Goal: Information Seeking & Learning: Learn about a topic

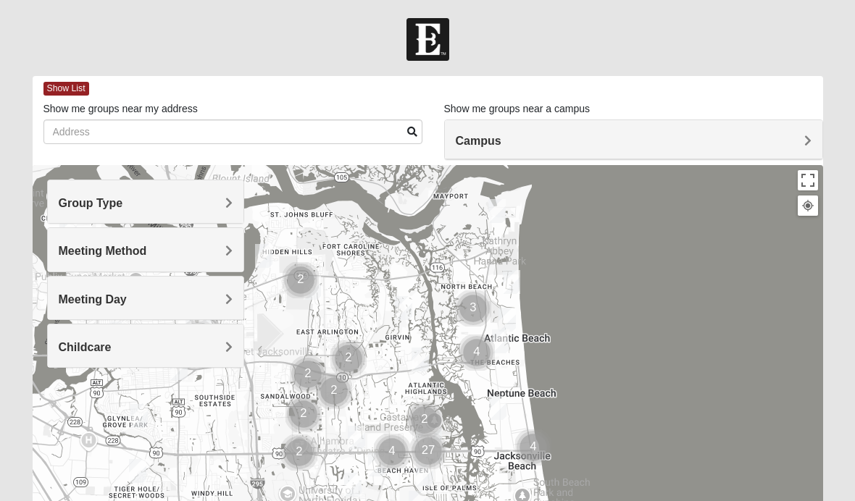
click at [485, 144] on span "Campus" at bounding box center [479, 141] width 46 height 12
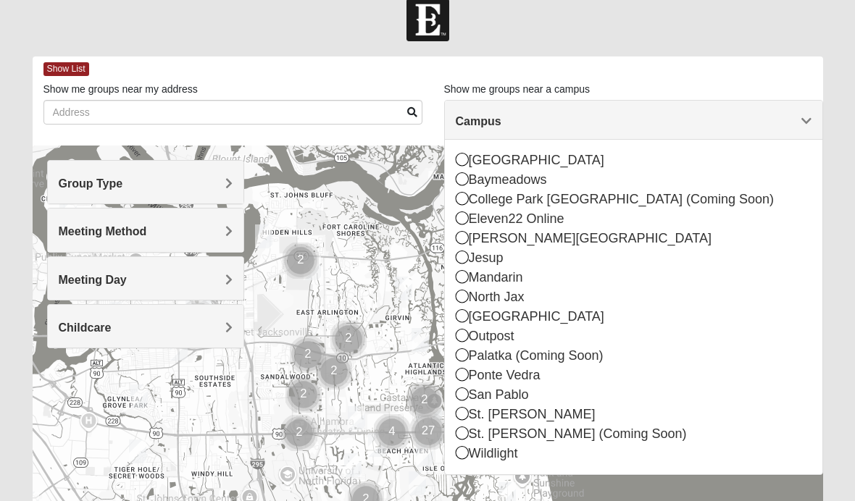
scroll to position [23, 0]
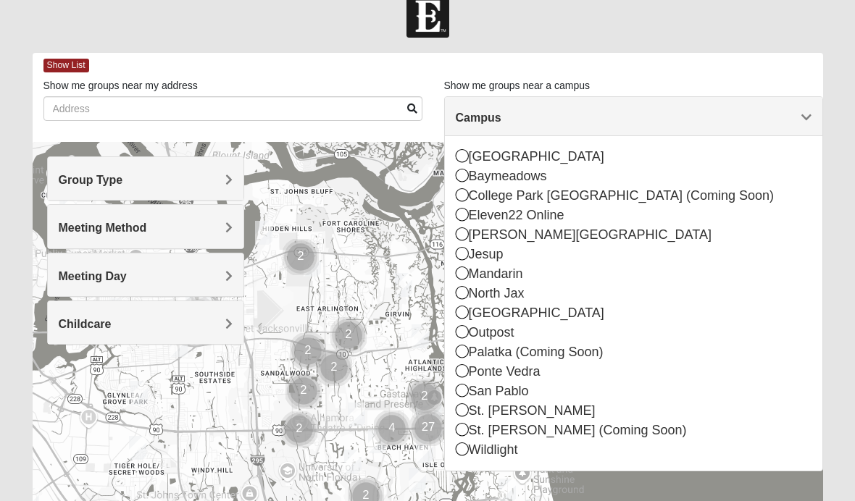
click at [459, 414] on icon at bounding box center [462, 410] width 13 height 13
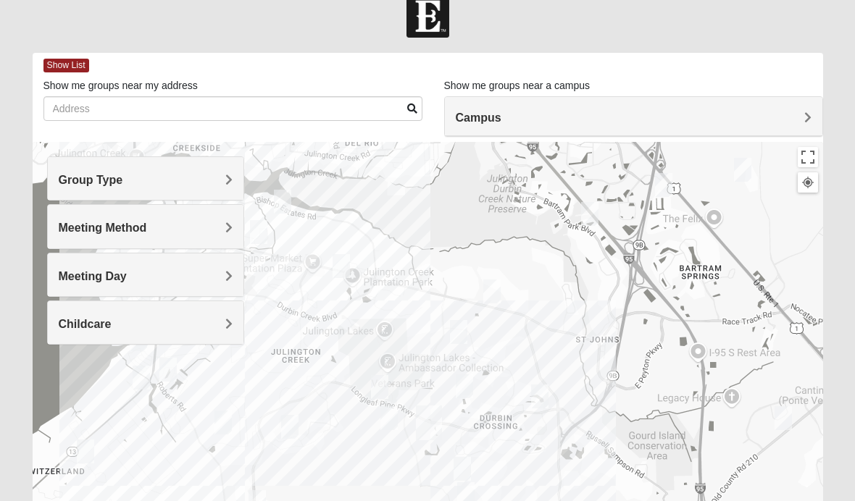
click at [73, 188] on div "Group Type" at bounding box center [146, 178] width 196 height 43
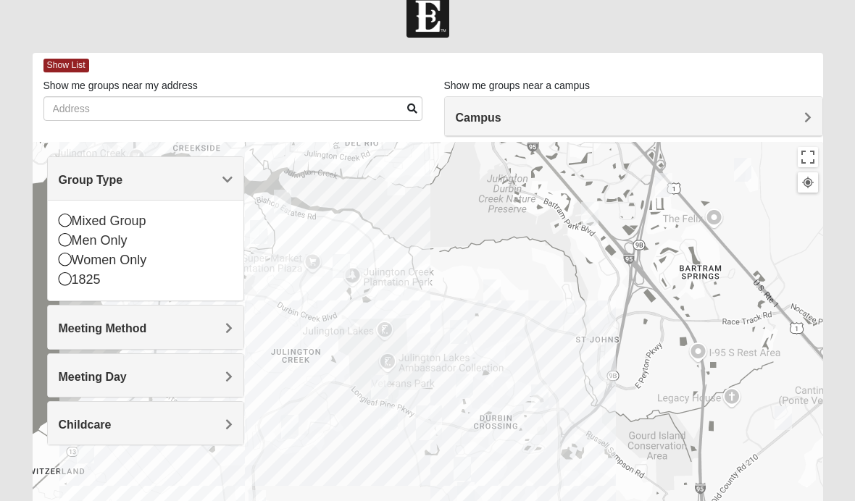
click at [63, 283] on icon at bounding box center [65, 278] width 13 height 13
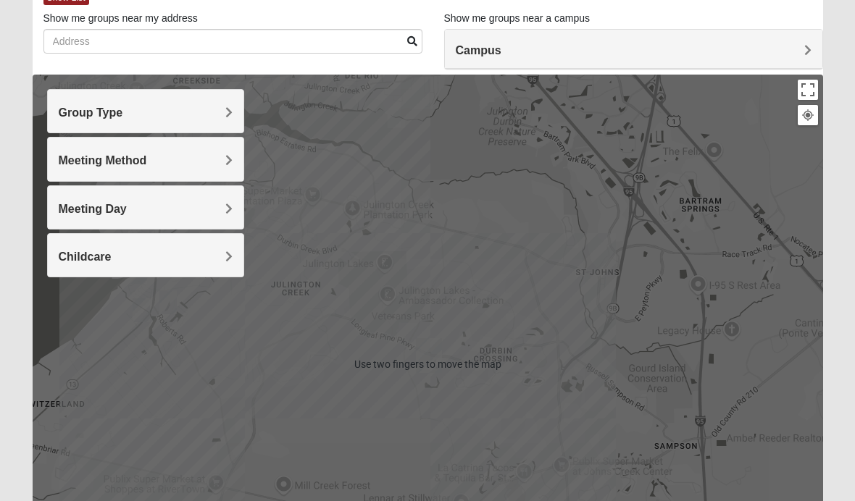
scroll to position [91, 0]
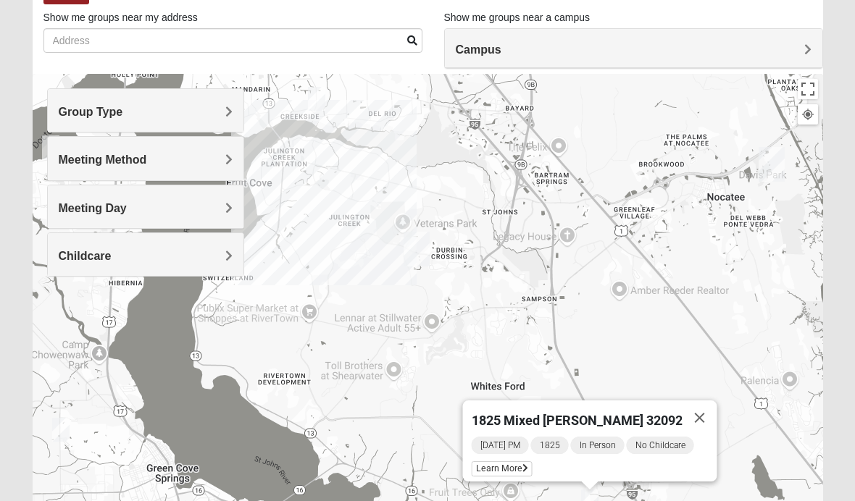
click at [72, 112] on span "Group Type" at bounding box center [91, 112] width 64 height 12
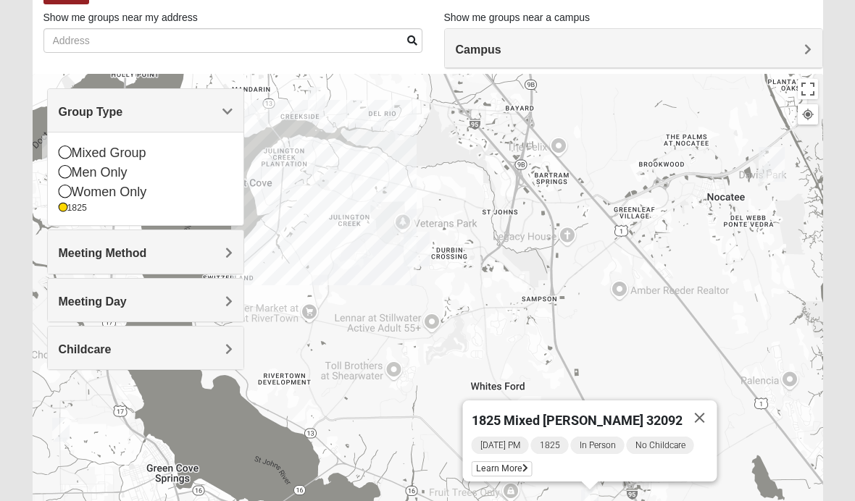
click at [63, 193] on icon at bounding box center [65, 191] width 13 height 13
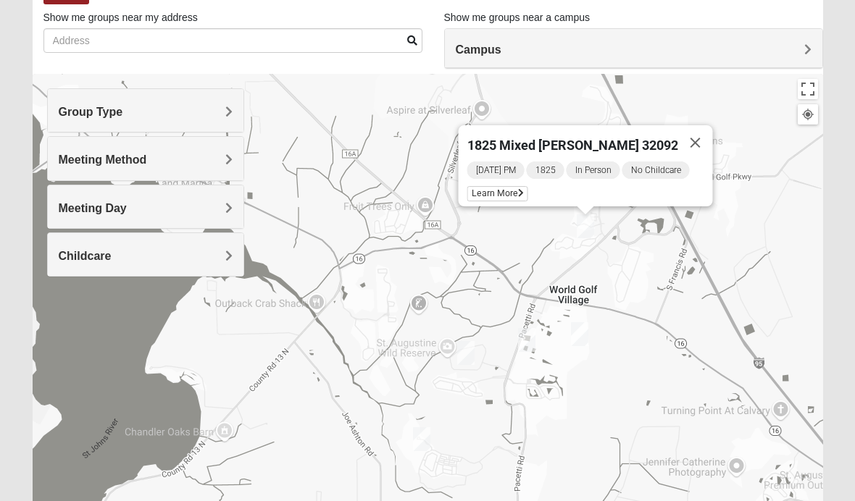
click at [504, 192] on span "Learn More" at bounding box center [497, 193] width 61 height 15
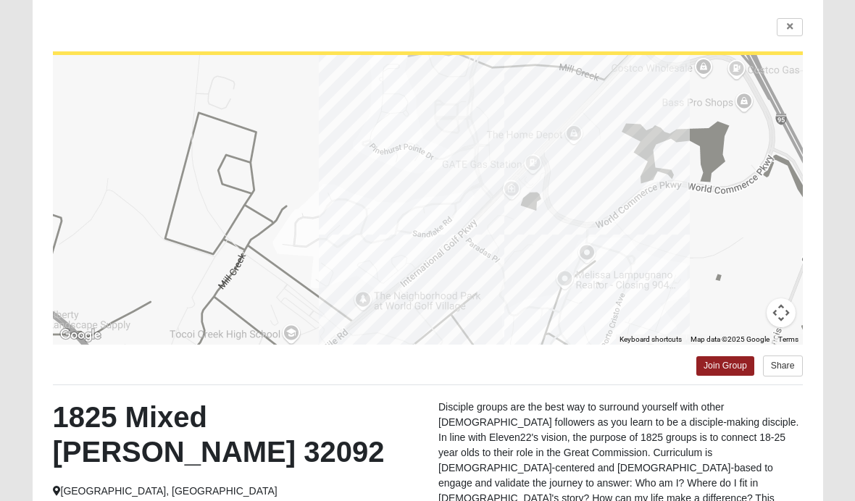
scroll to position [0, 0]
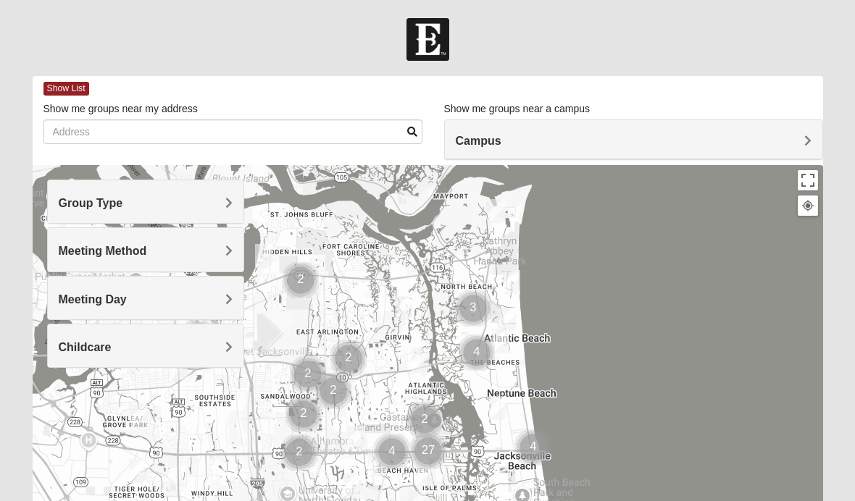
click at [541, 146] on h4 "Campus" at bounding box center [634, 141] width 356 height 14
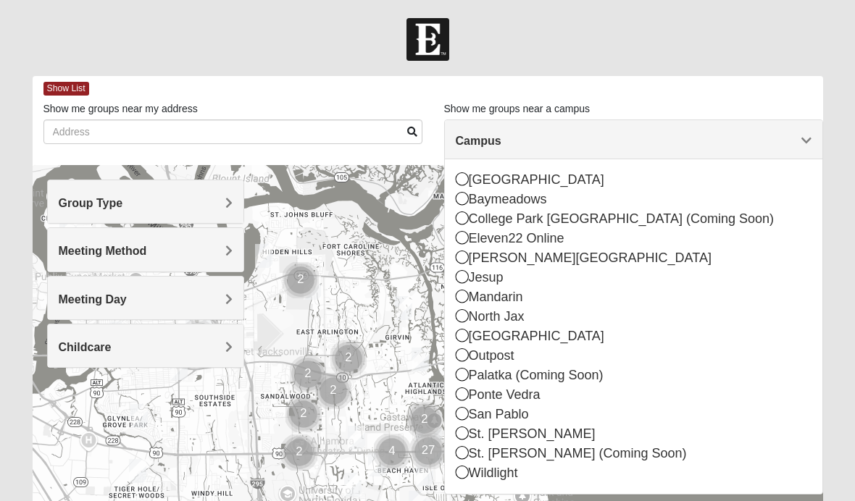
click at [461, 436] on icon at bounding box center [462, 433] width 13 height 13
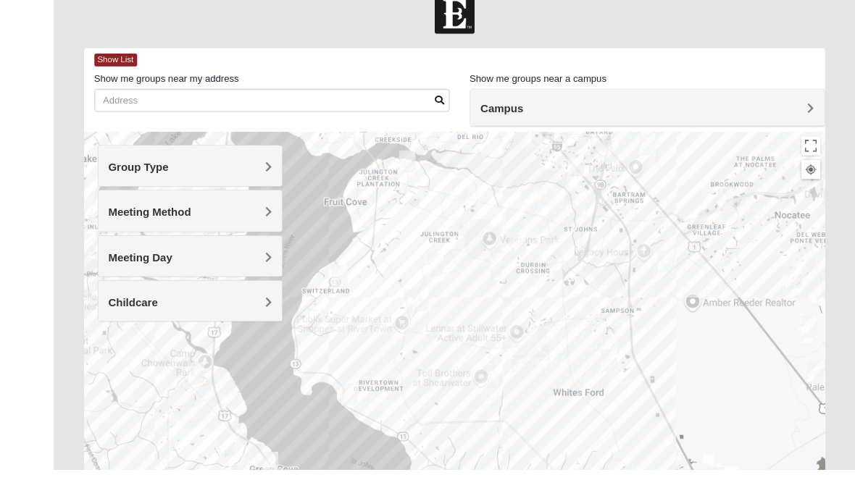
scroll to position [61, 0]
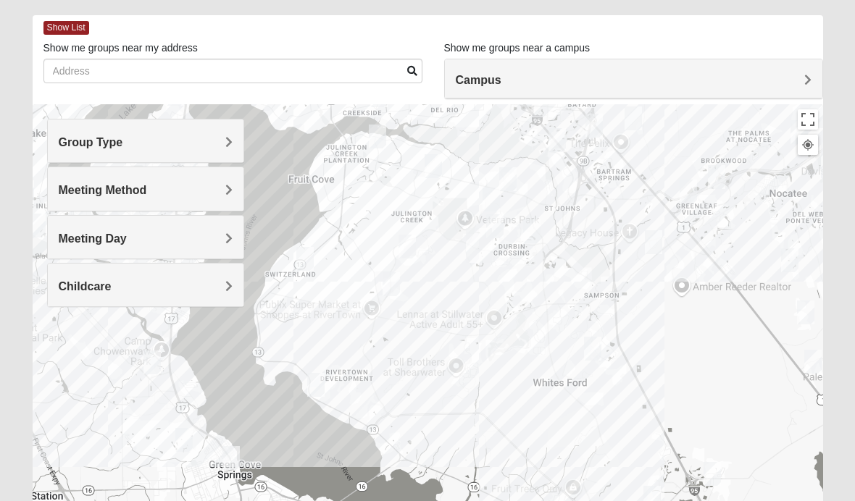
click at [220, 141] on h4 "Group Type" at bounding box center [146, 142] width 175 height 14
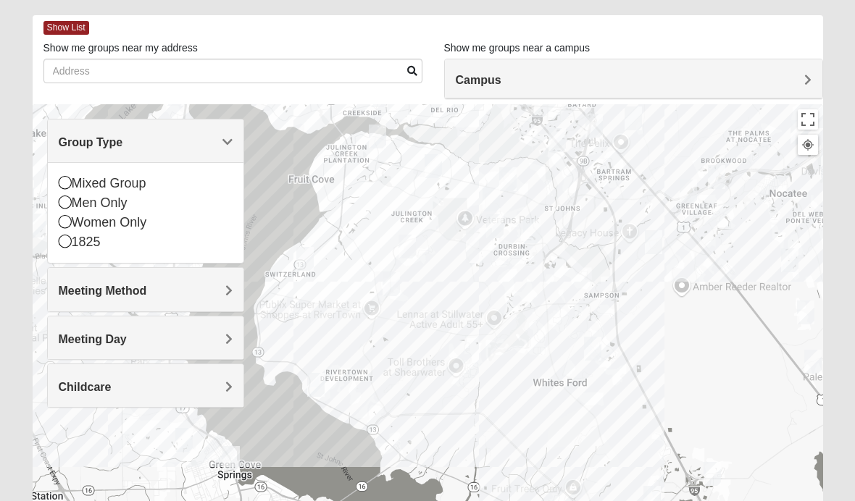
click at [121, 228] on div "Women Only" at bounding box center [146, 223] width 175 height 20
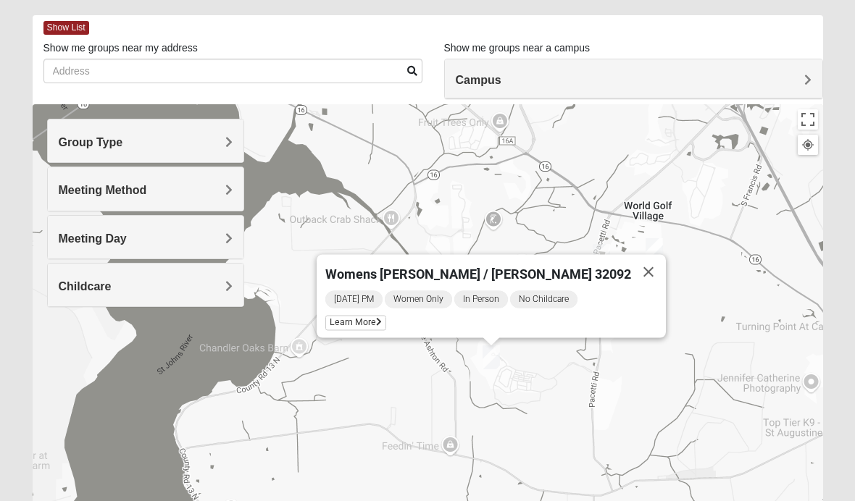
click at [386, 322] on span "Learn More" at bounding box center [355, 323] width 61 height 15
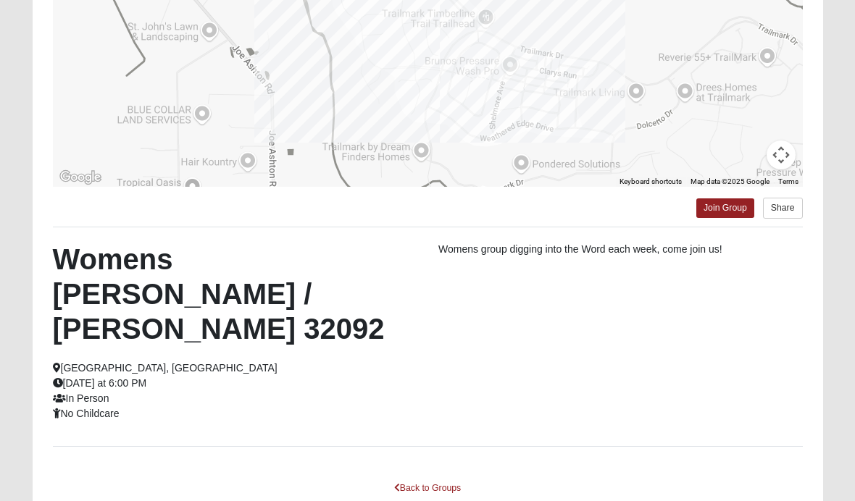
click at [429, 477] on link "Back to Groups" at bounding box center [427, 488] width 85 height 22
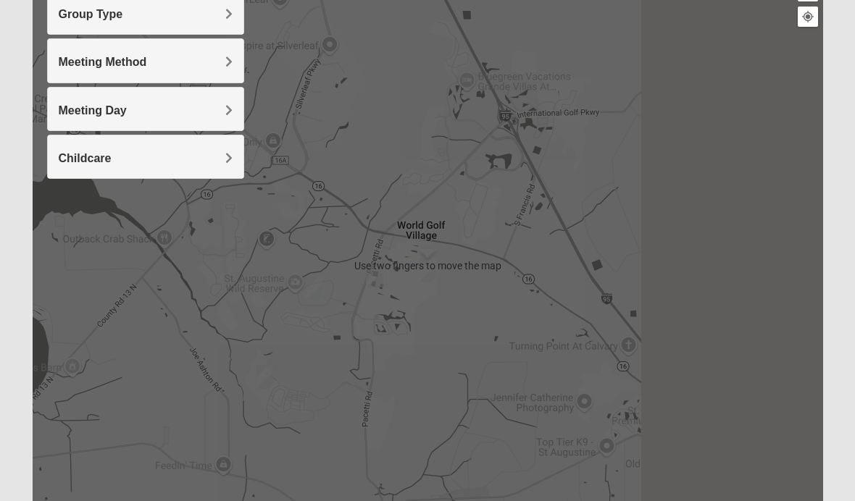
scroll to position [144, 0]
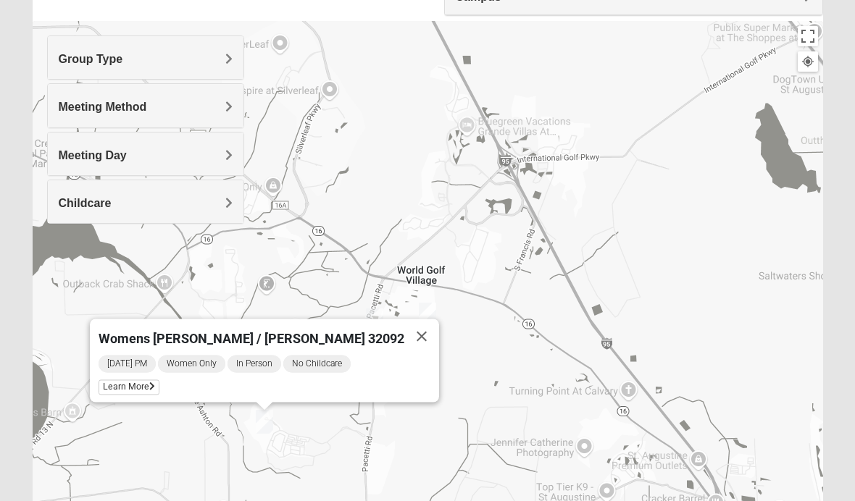
click at [404, 323] on button "Close" at bounding box center [421, 337] width 35 height 35
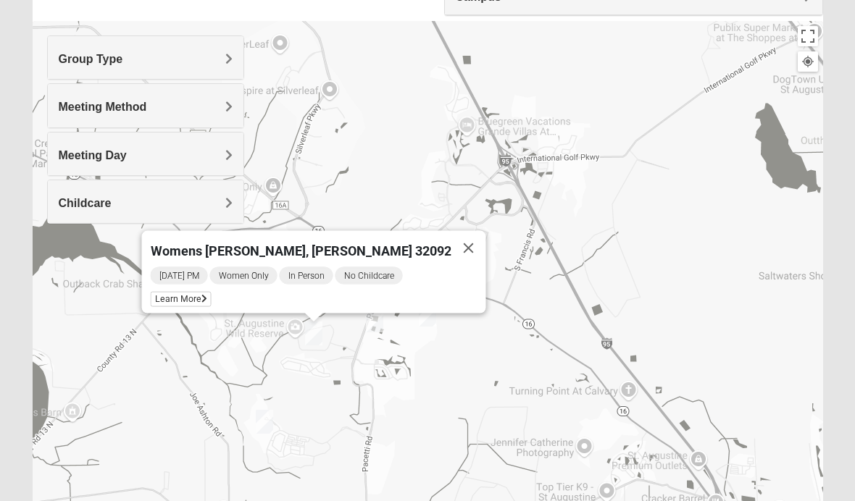
click at [220, 286] on div "[DATE] PM Women Only In Person No Childcare" at bounding box center [318, 276] width 335 height 20
click at [212, 304] on span "Learn More" at bounding box center [181, 299] width 61 height 15
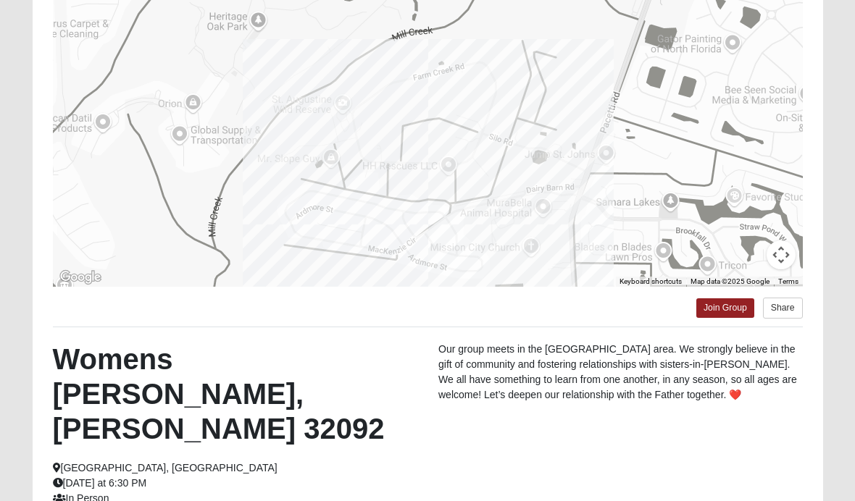
scroll to position [162, 0]
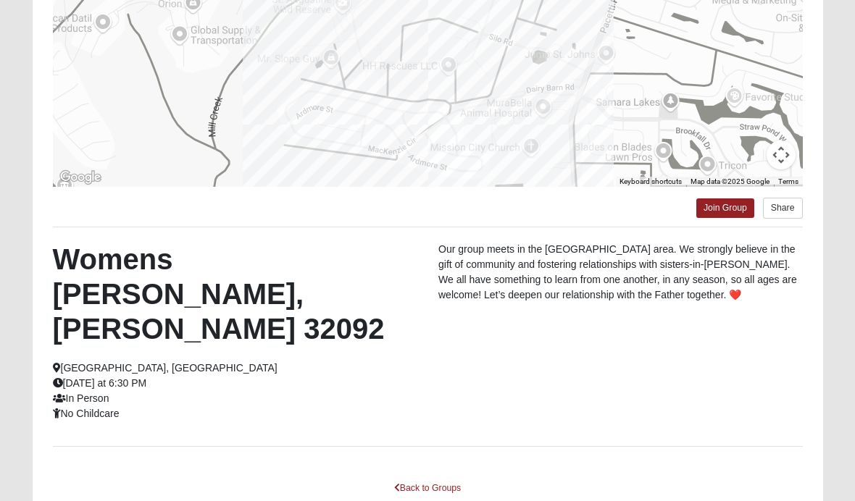
click at [420, 477] on link "Back to Groups" at bounding box center [427, 488] width 85 height 22
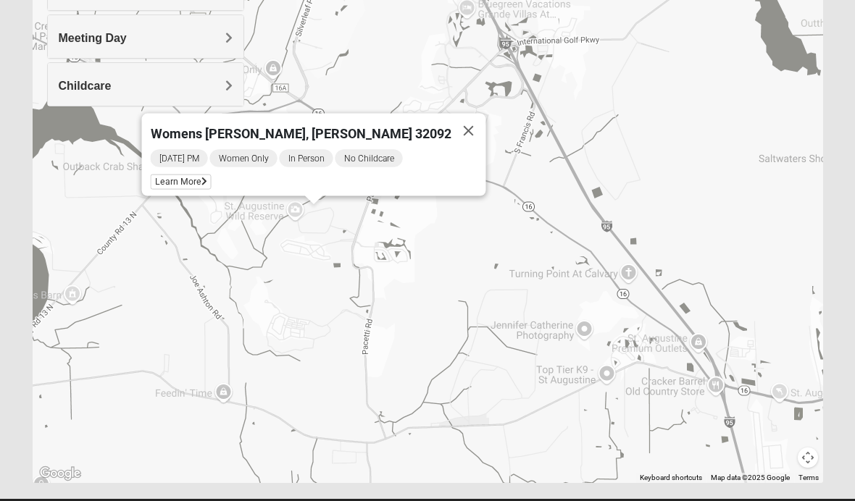
scroll to position [245, 0]
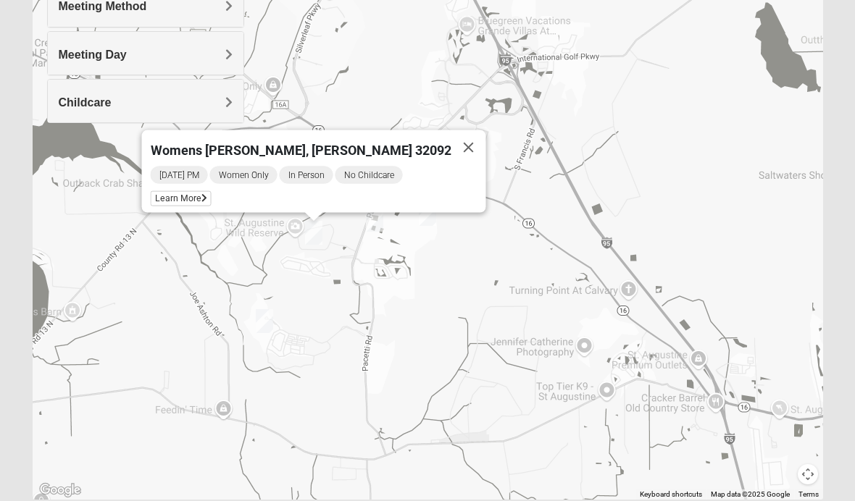
click at [451, 149] on button "Close" at bounding box center [468, 147] width 35 height 35
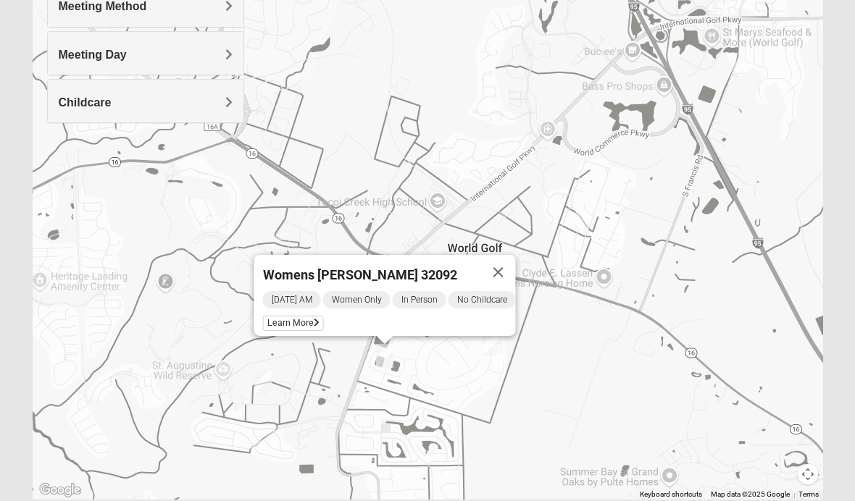
click at [285, 316] on span "Learn More" at bounding box center [293, 323] width 61 height 15
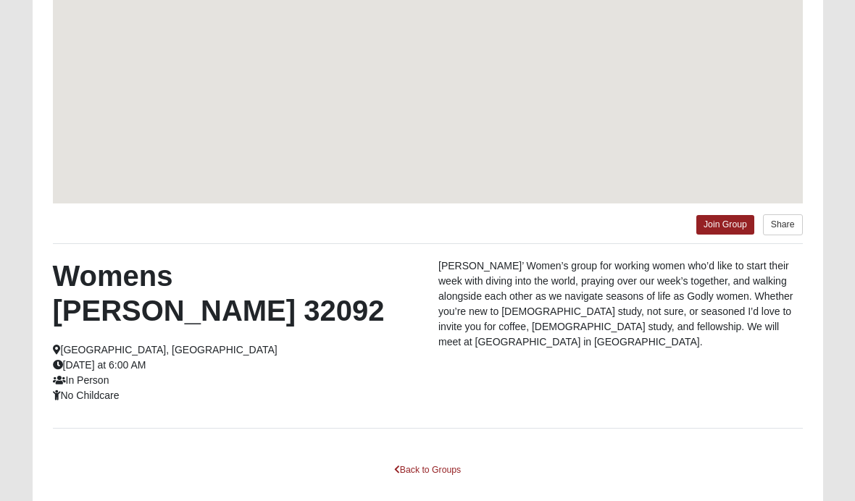
scroll to position [227, 0]
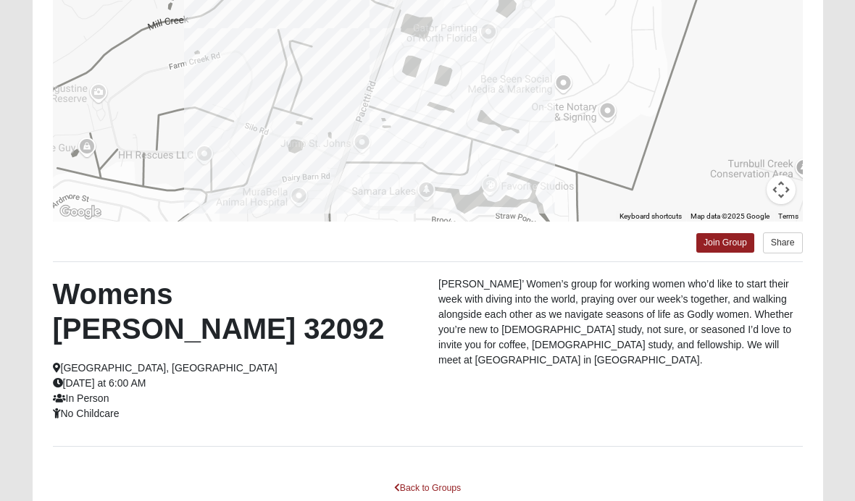
click at [416, 477] on link "Back to Groups" at bounding box center [427, 488] width 85 height 22
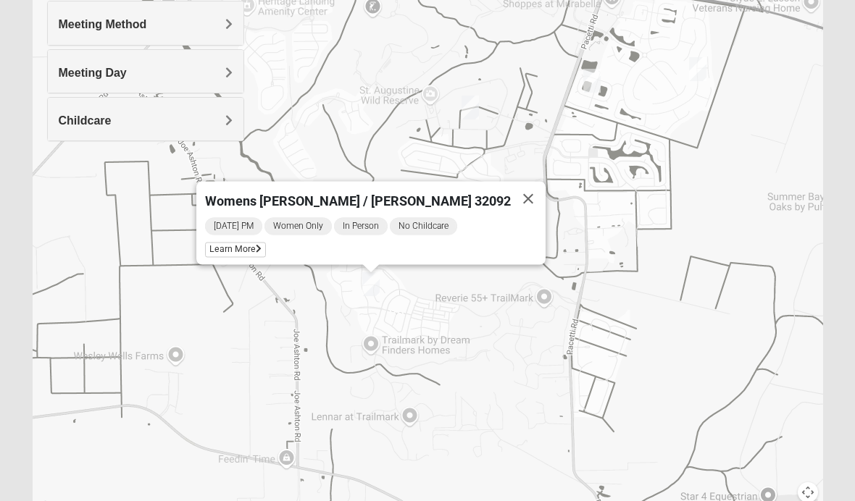
click at [265, 252] on span "Learn More" at bounding box center [235, 250] width 61 height 15
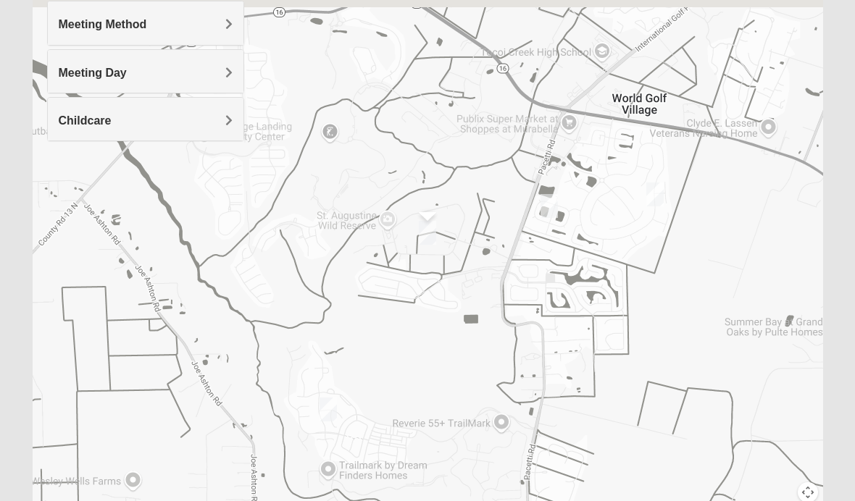
click at [637, 189] on div "Womens [PERSON_NAME], [PERSON_NAME] 32092 [DATE] PM Women Only In Person No Chi…" at bounding box center [428, 228] width 791 height 580
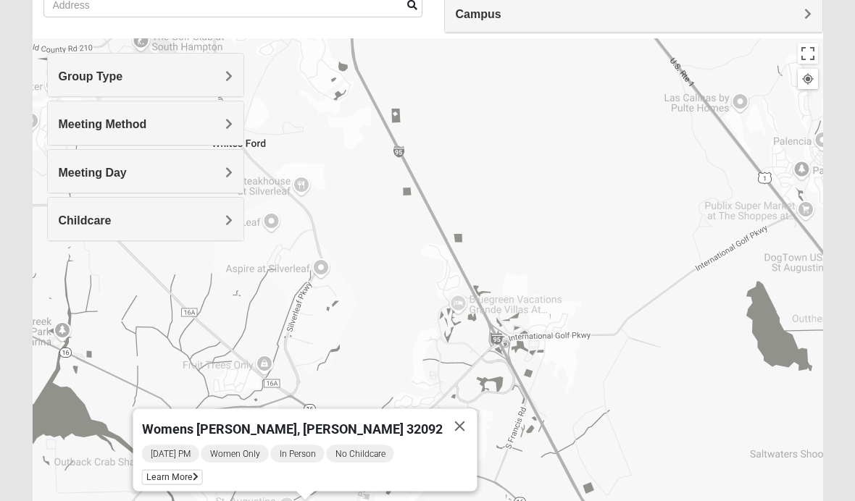
scroll to position [111, 0]
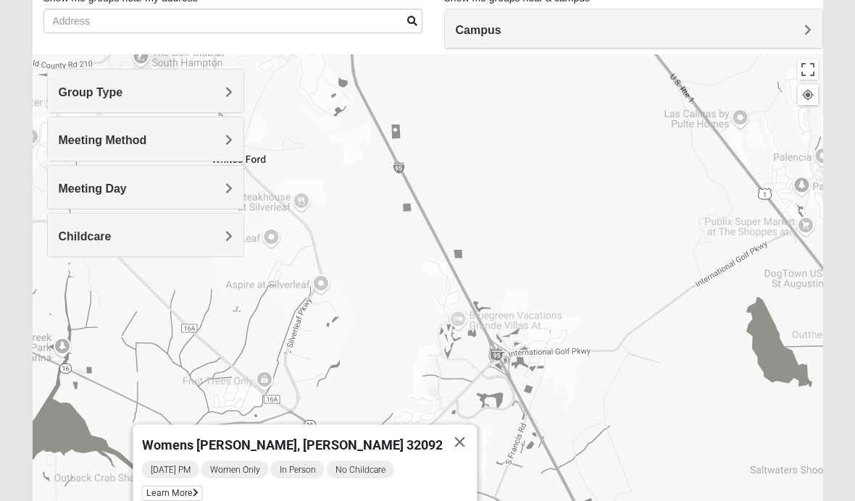
click at [75, 91] on span "Group Type" at bounding box center [91, 92] width 64 height 12
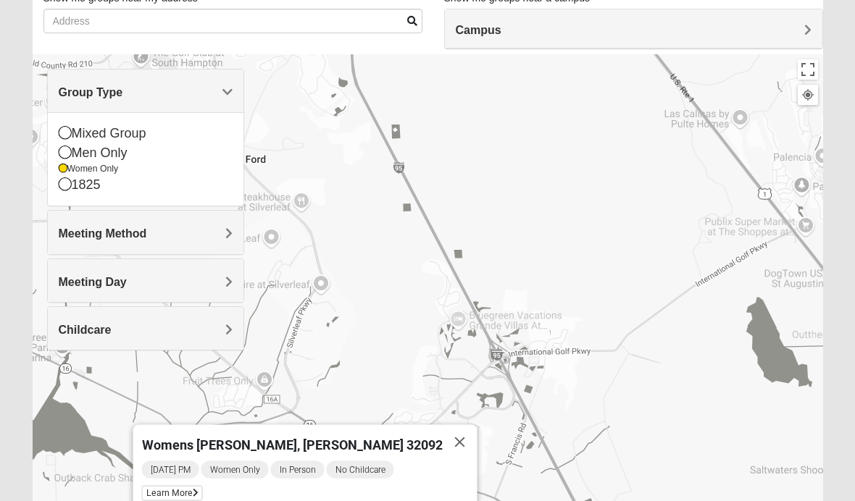
click at [61, 186] on icon at bounding box center [65, 184] width 13 height 13
